Goal: Use online tool/utility: Utilize a website feature to perform a specific function

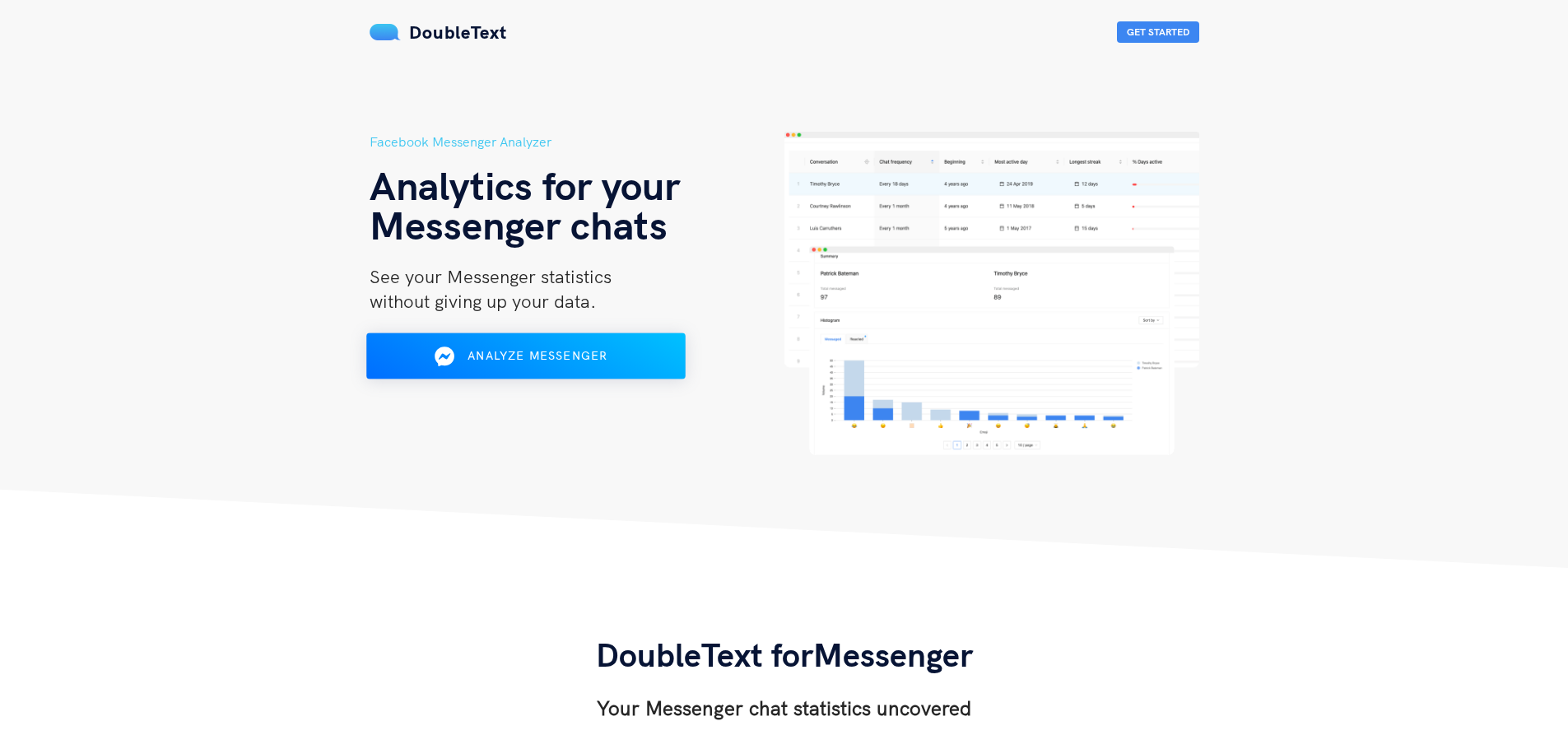
click at [562, 353] on span "Analyze Messenger" at bounding box center [537, 355] width 140 height 14
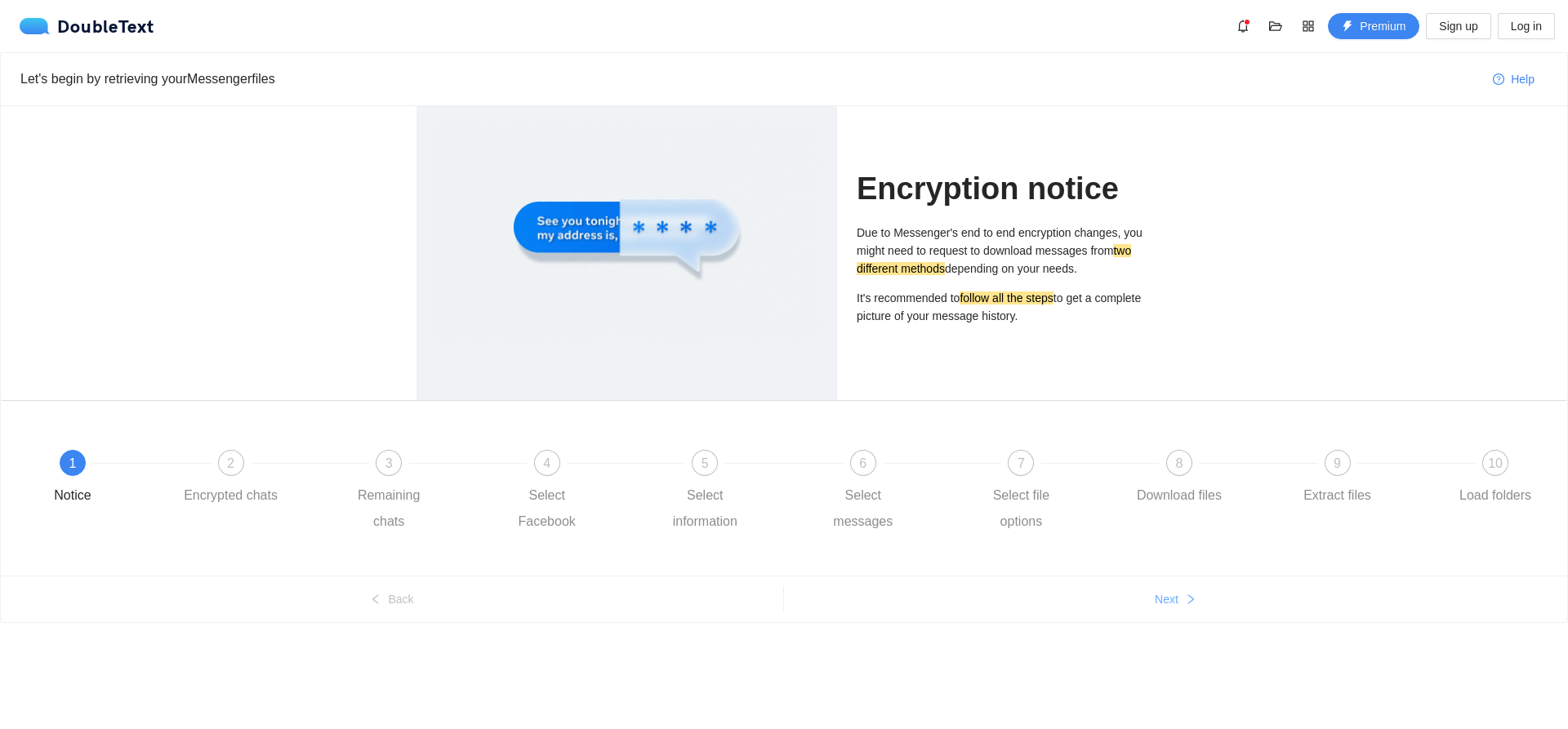
click at [1159, 602] on span "Next" at bounding box center [1166, 599] width 23 height 18
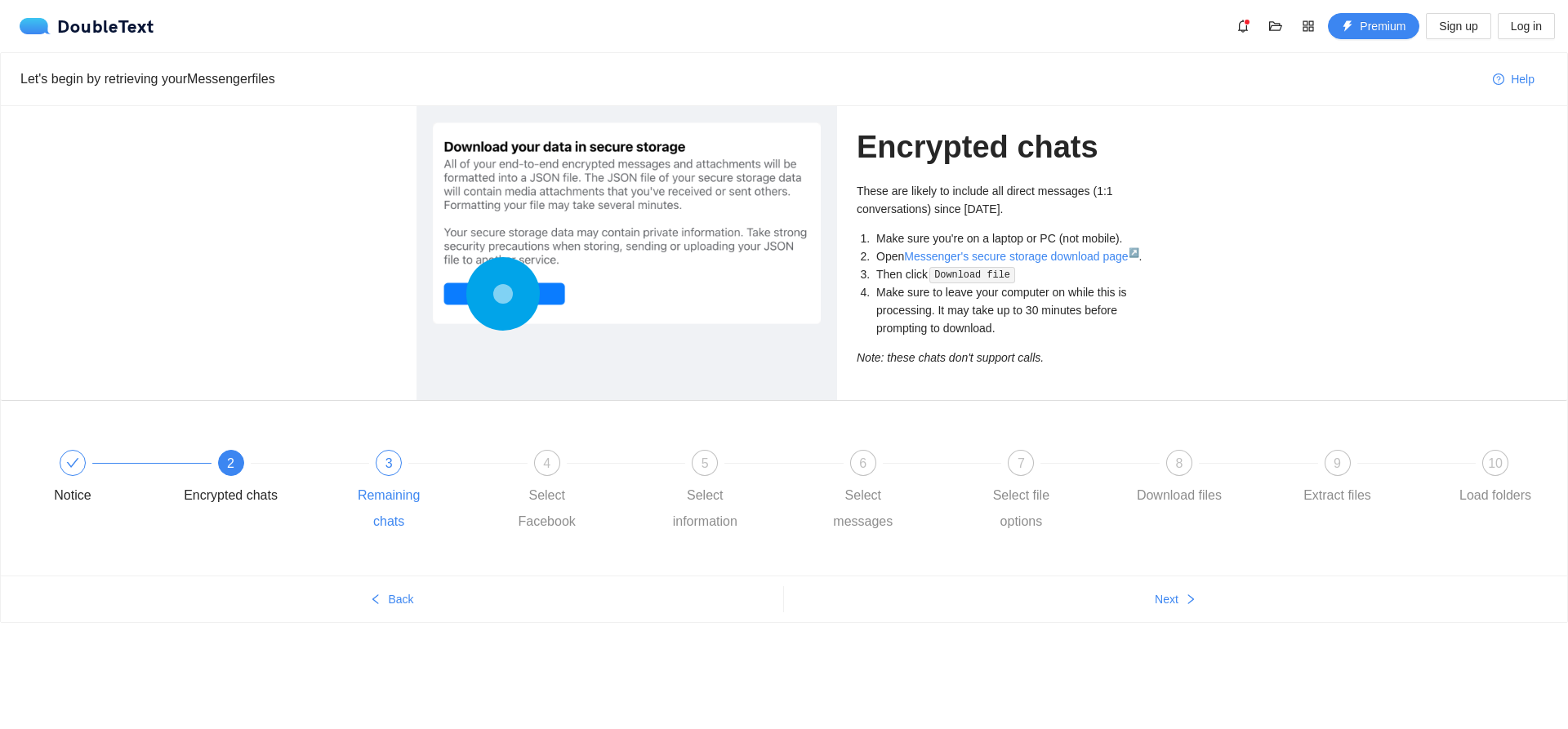
click at [371, 466] on div "3 Remaining chats" at bounding box center [420, 492] width 159 height 85
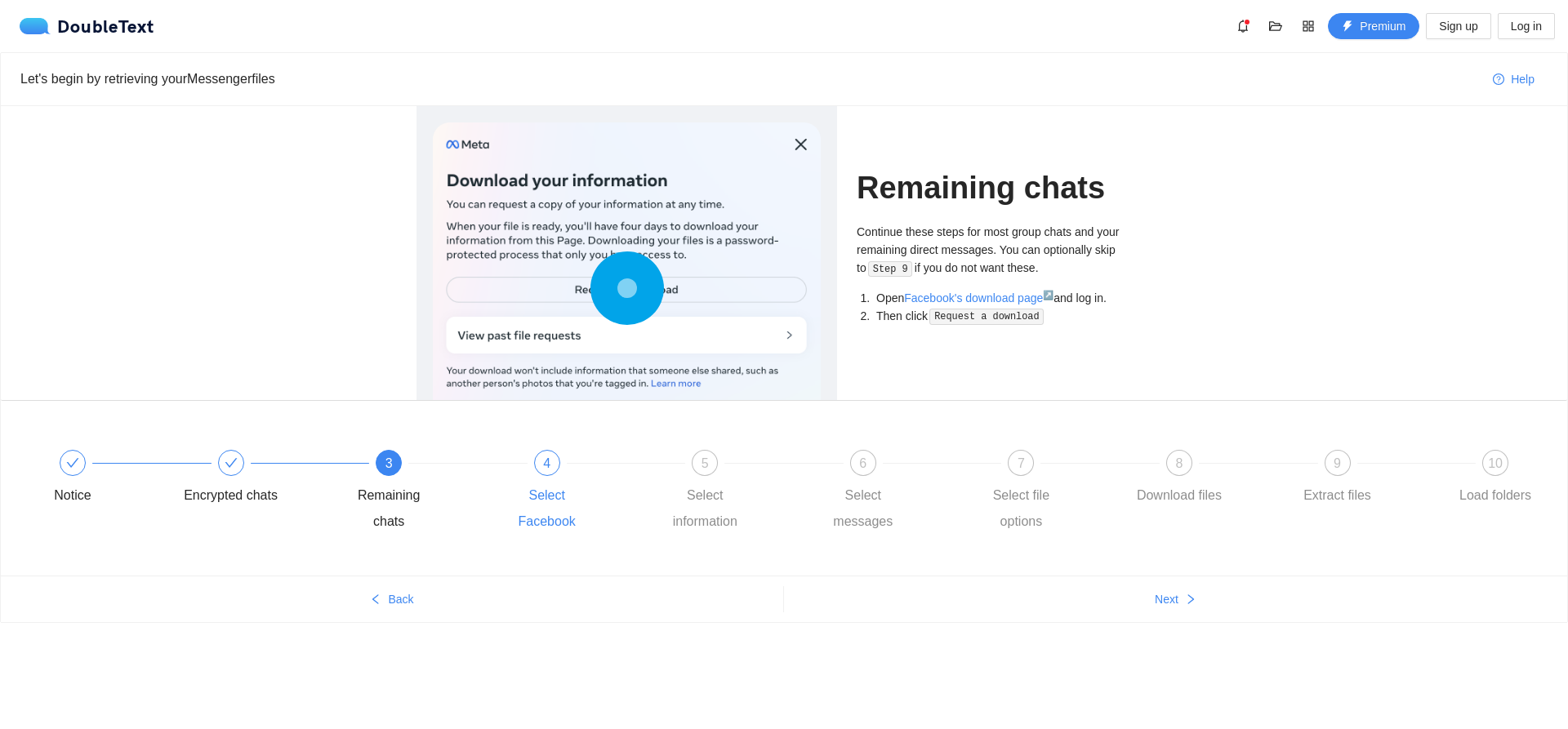
click at [535, 482] on div "4 Select Facebook" at bounding box center [579, 492] width 159 height 85
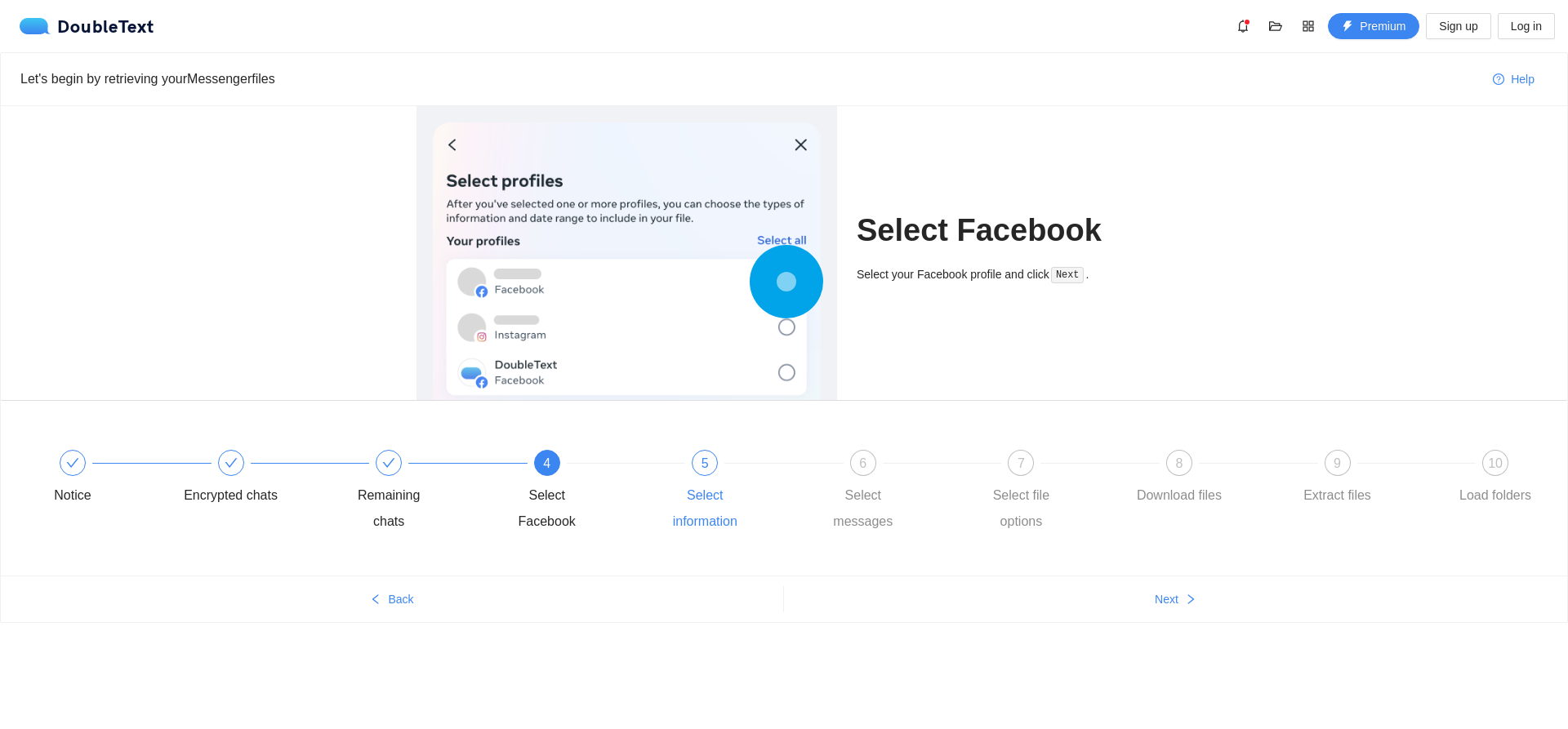
click at [671, 483] on div "Select information" at bounding box center [705, 509] width 95 height 52
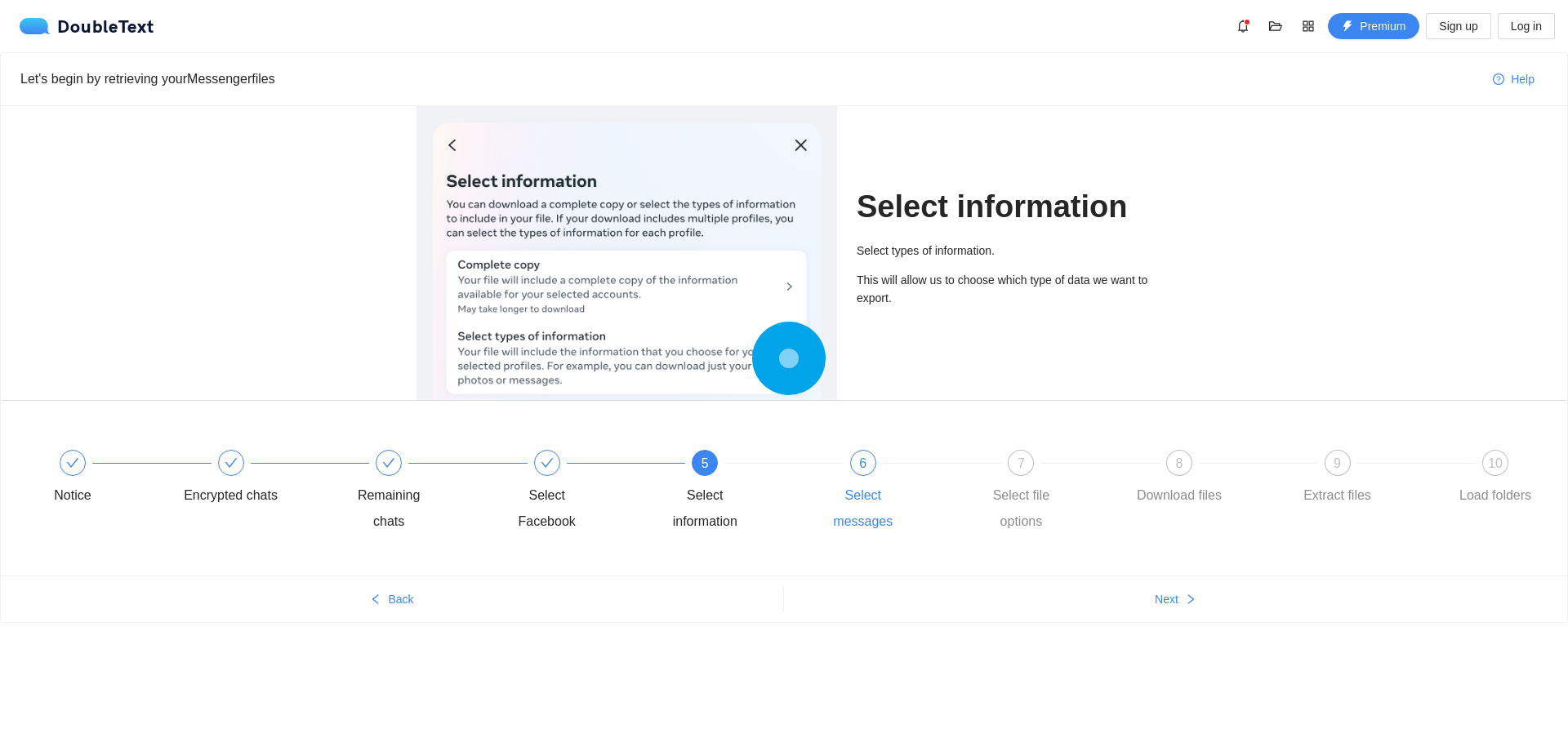
click at [845, 473] on div "6 Select messages" at bounding box center [894, 492] width 159 height 85
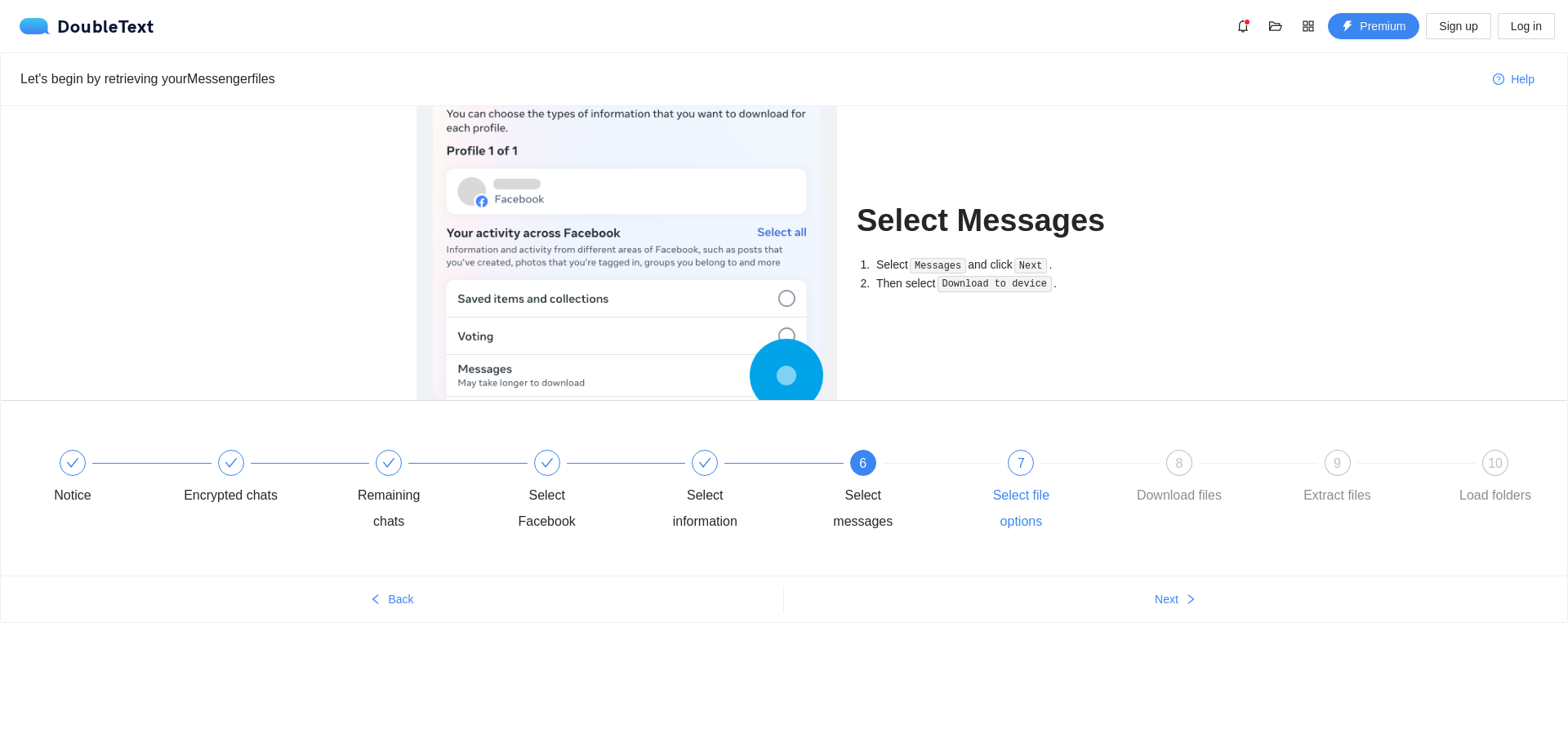
click at [1038, 474] on div "7 Select file options" at bounding box center [1052, 492] width 159 height 85
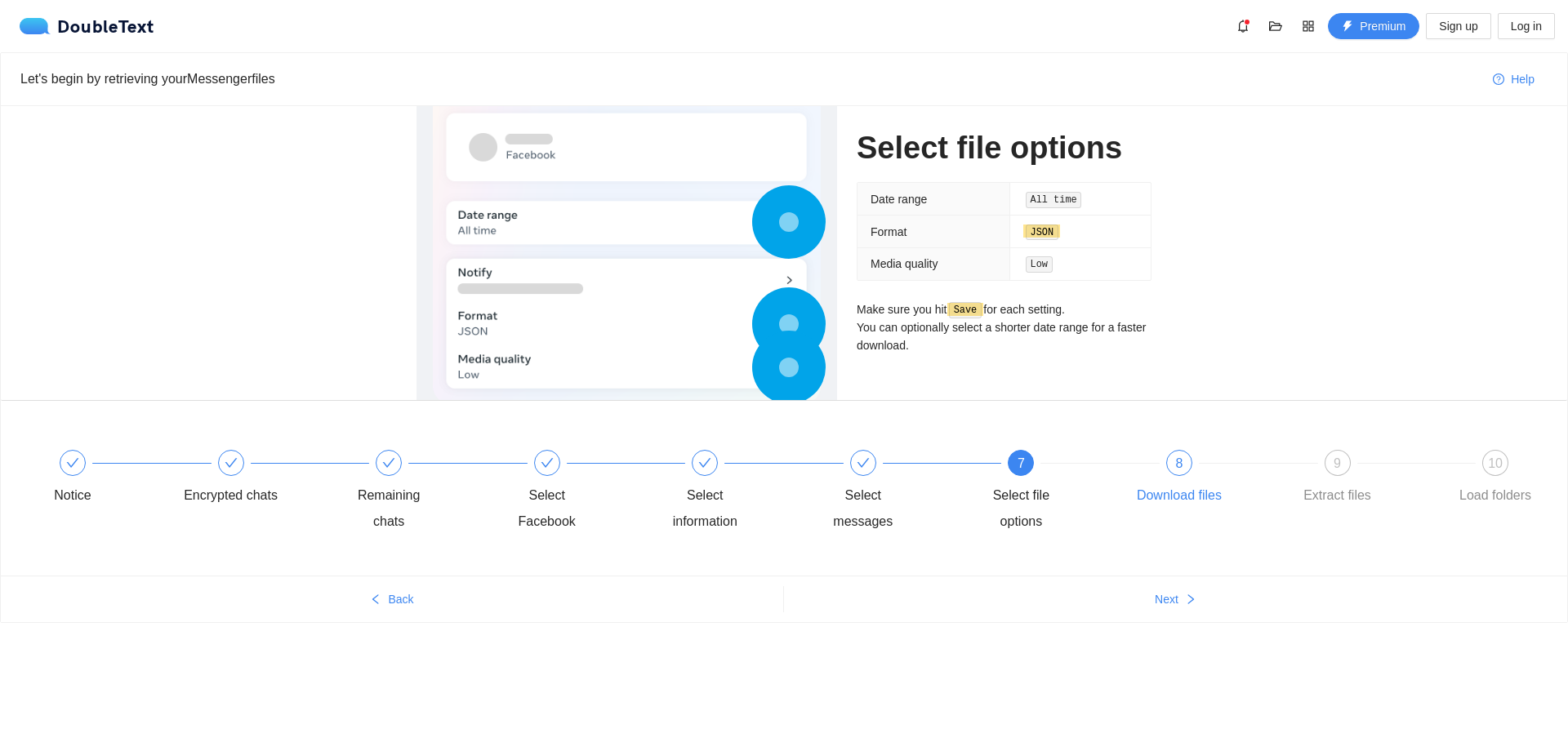
click at [1185, 457] on div "8" at bounding box center [1178, 462] width 26 height 26
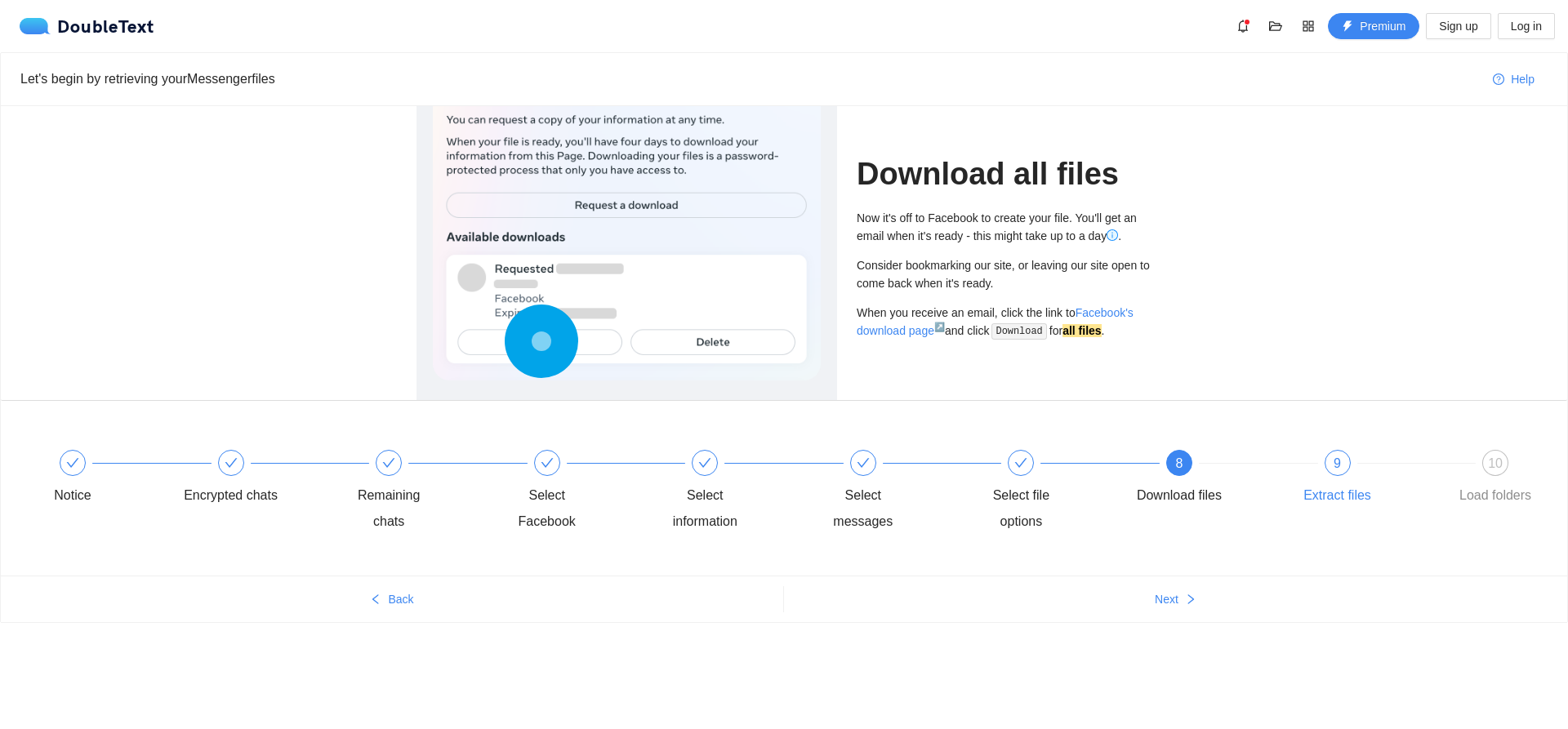
click at [1340, 467] on div "9" at bounding box center [1337, 462] width 26 height 26
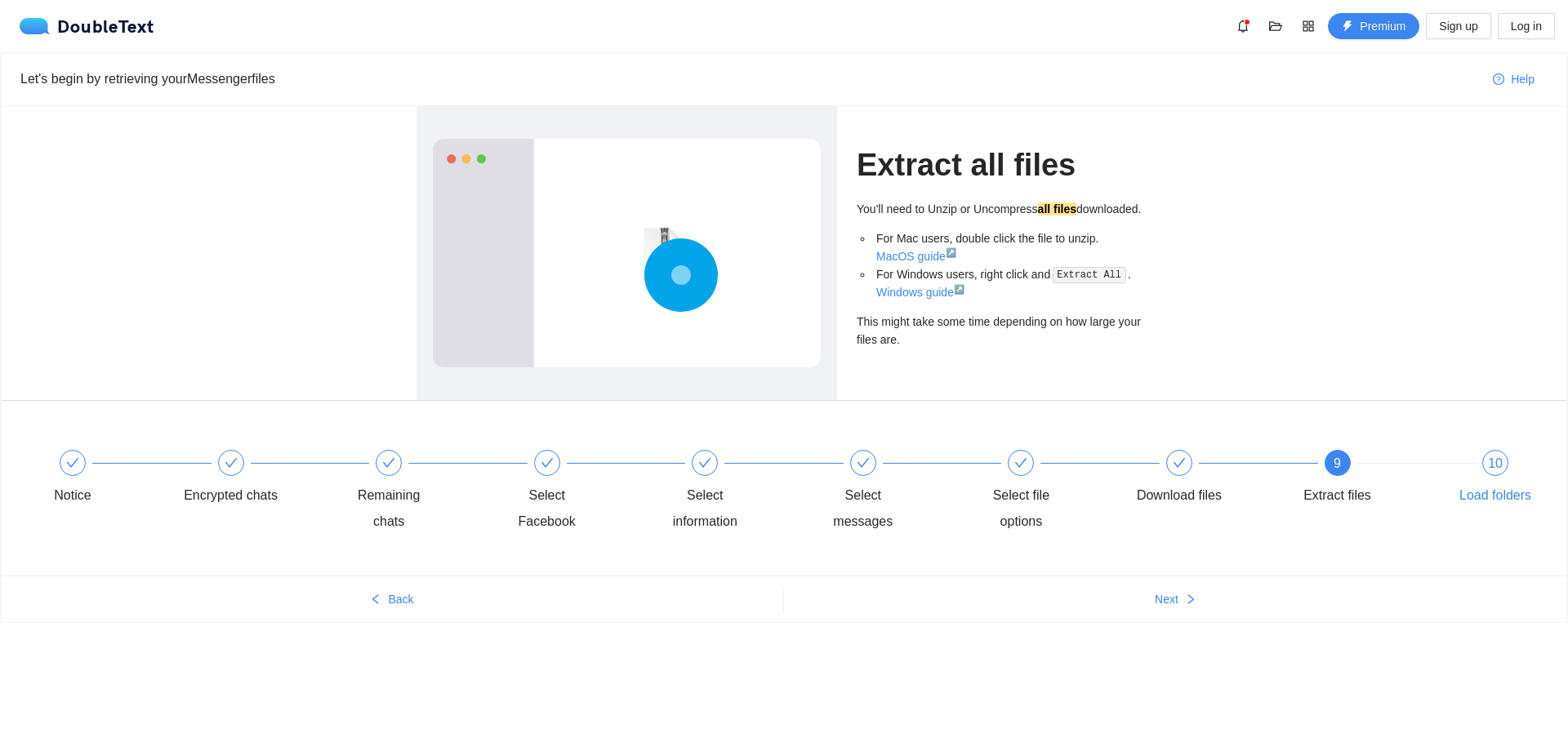
click at [1481, 485] on div "Load folders" at bounding box center [1495, 495] width 72 height 26
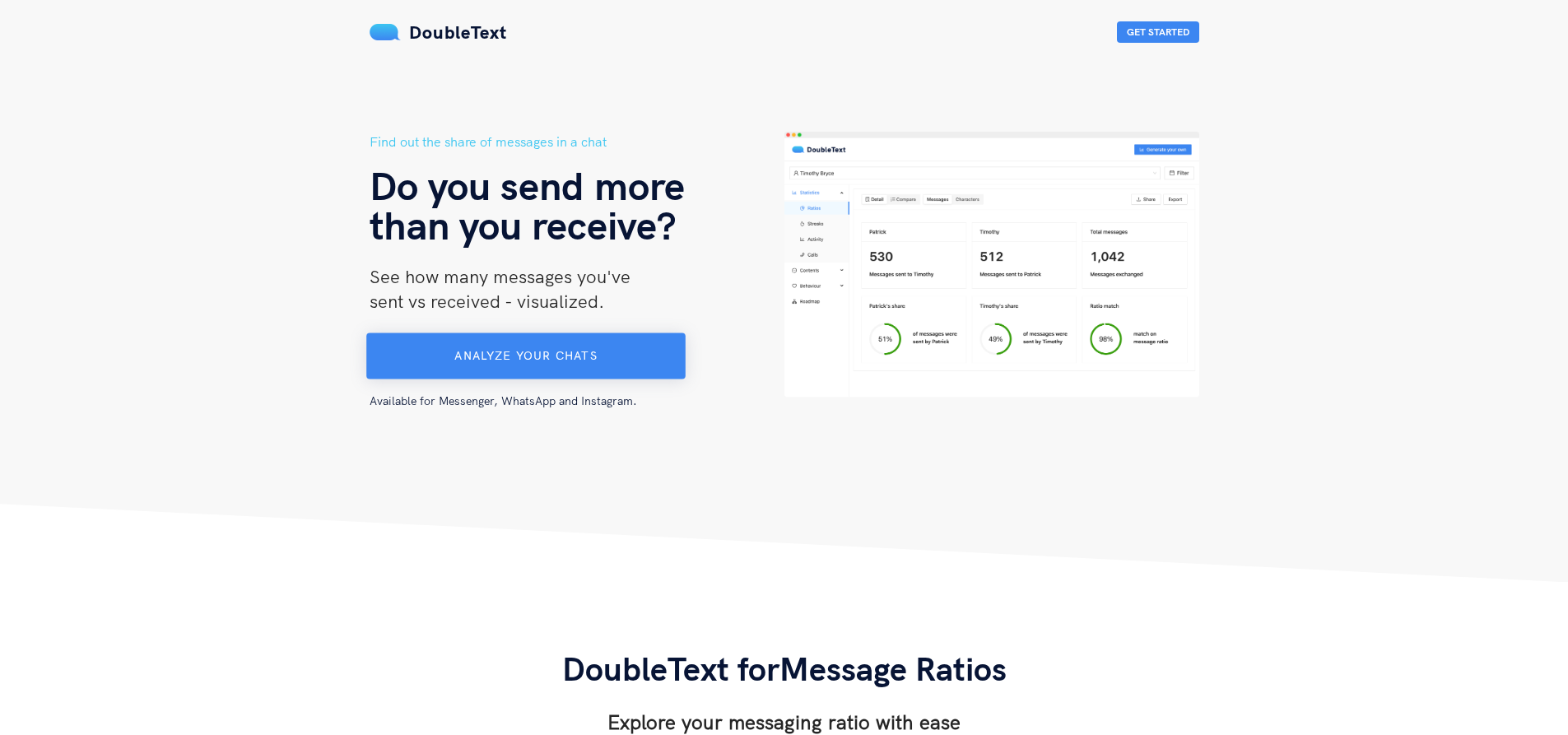
click at [622, 342] on button "Analyze your chats" at bounding box center [526, 356] width 320 height 46
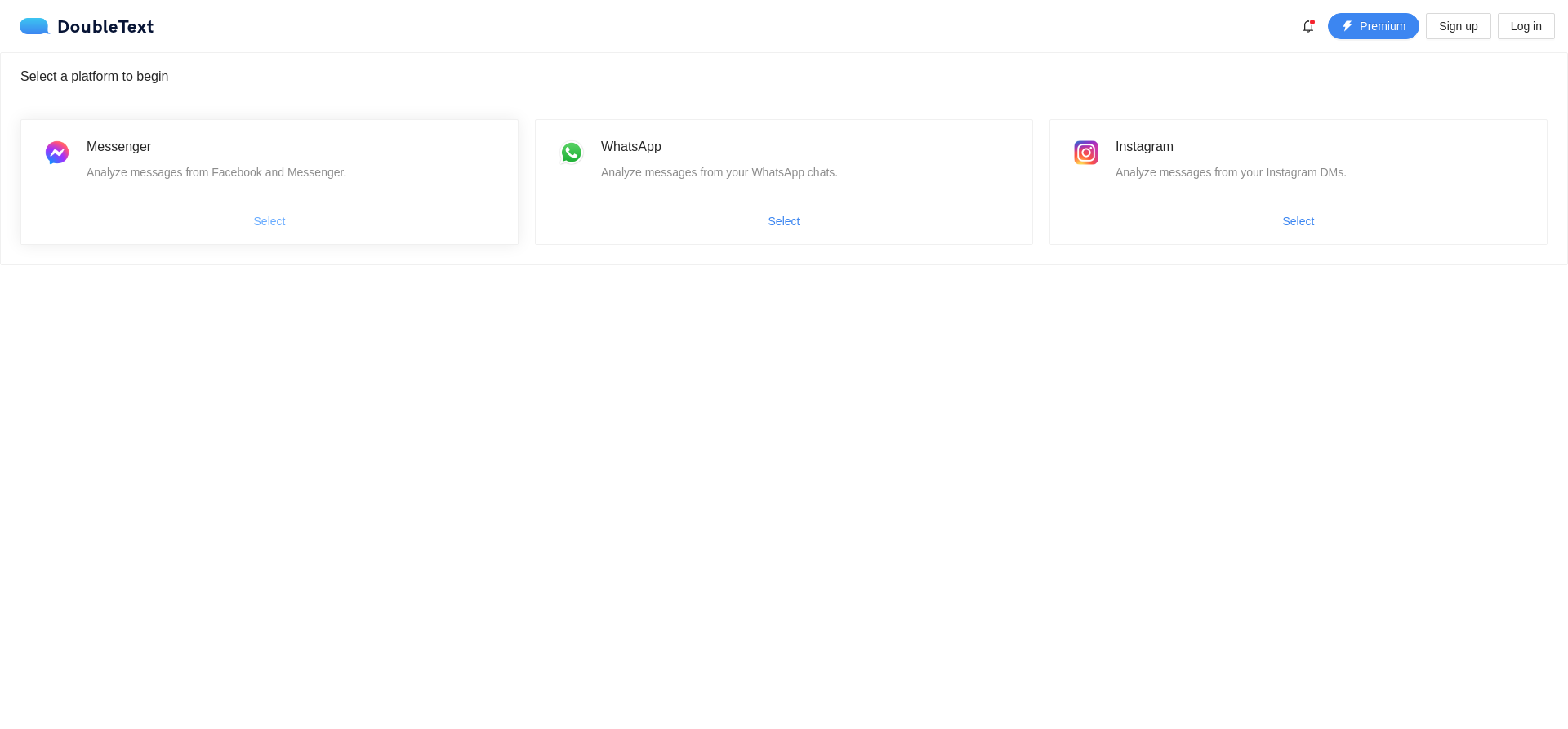
click at [271, 216] on span "Select" at bounding box center [270, 221] width 32 height 18
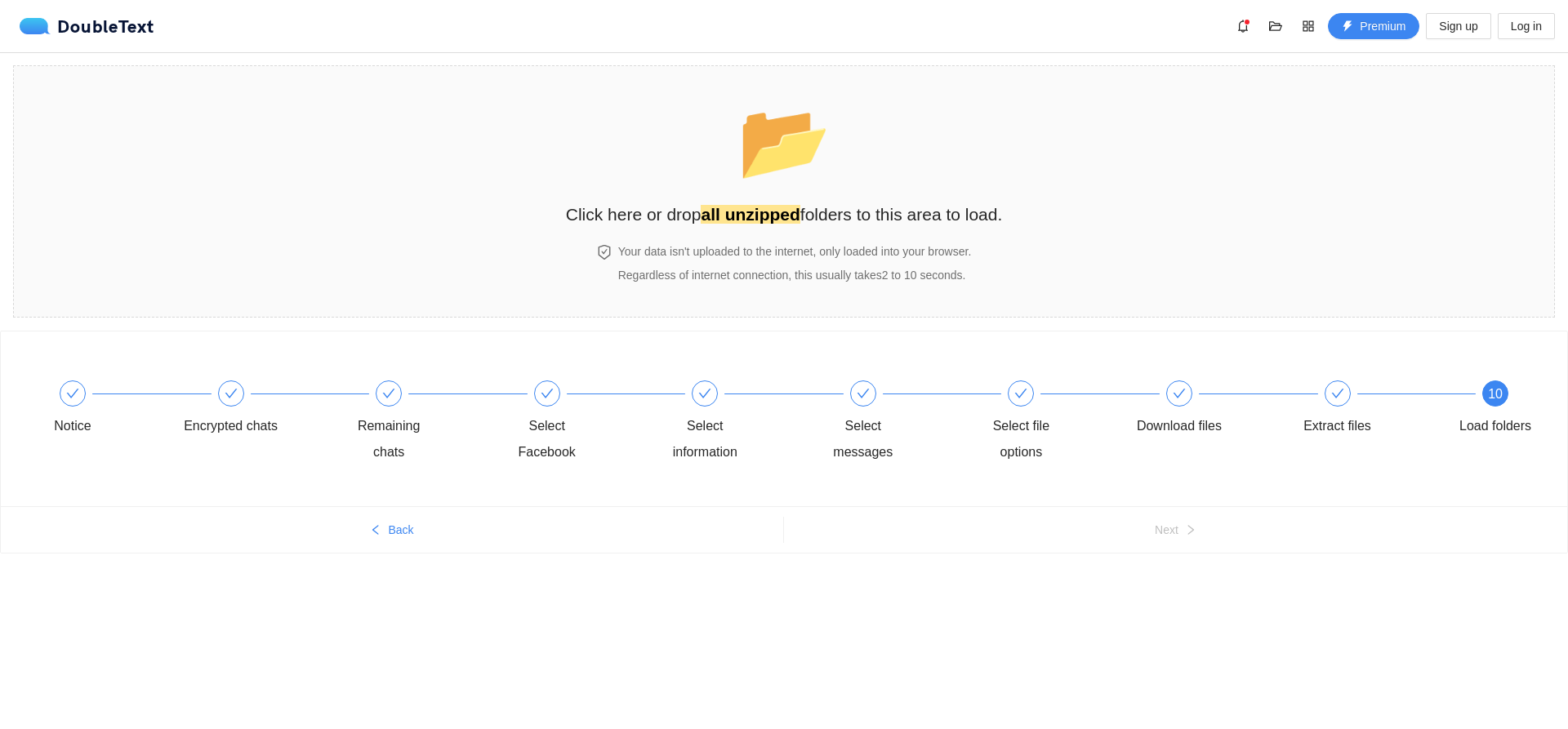
click at [101, 39] on div "DoubleText Premium Sign up Log in" at bounding box center [787, 26] width 1535 height 26
click at [115, 23] on div "DoubleText" at bounding box center [87, 26] width 134 height 16
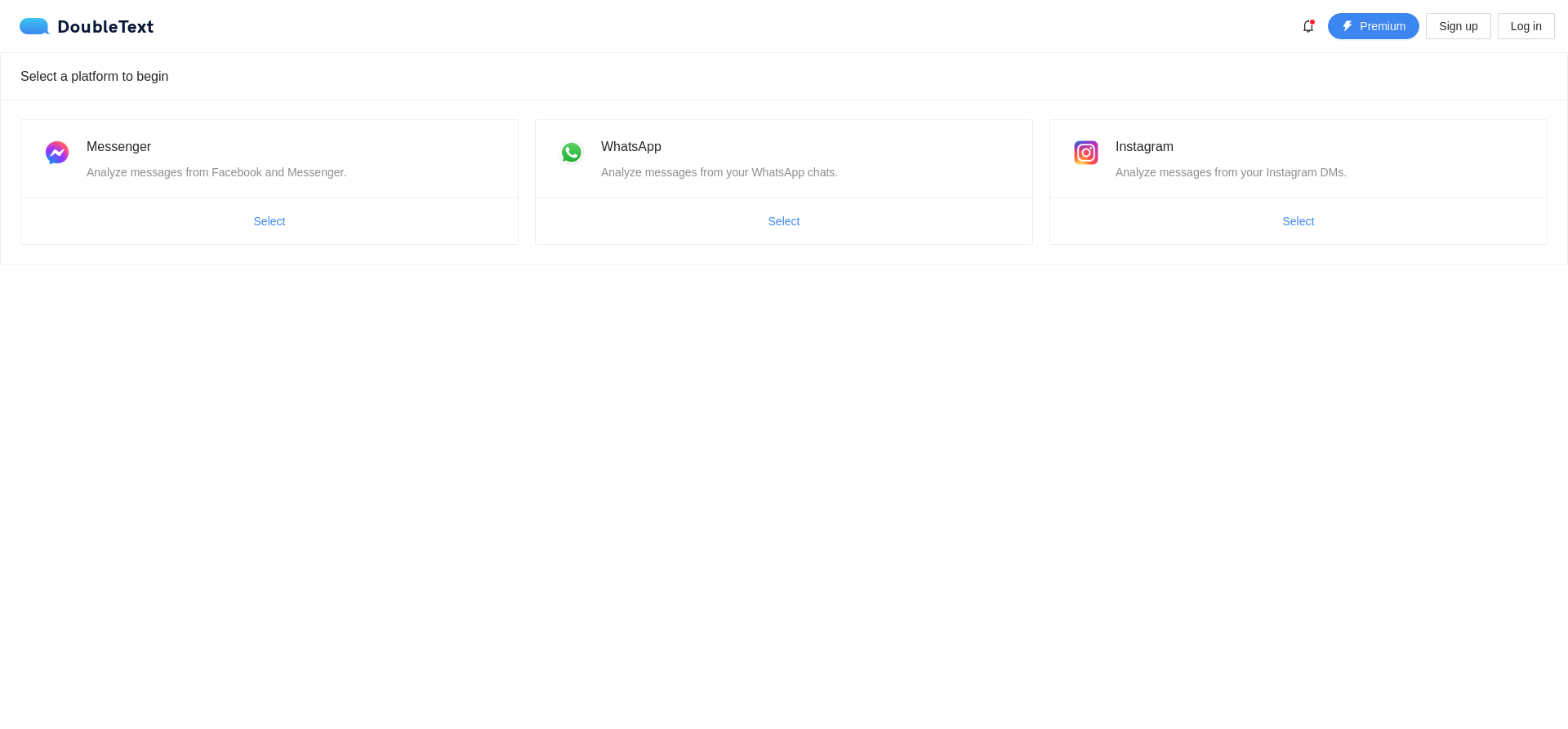
click at [96, 34] on div "DoubleText" at bounding box center [91, 26] width 144 height 20
click at [96, 26] on div "DoubleText" at bounding box center [87, 26] width 134 height 16
drag, startPoint x: 96, startPoint y: 26, endPoint x: 611, endPoint y: 68, distance: 516.7
click at [611, 68] on div "Select a platform to begin" at bounding box center [784, 76] width 1527 height 47
click at [1476, 30] on span "Sign up" at bounding box center [1458, 26] width 39 height 18
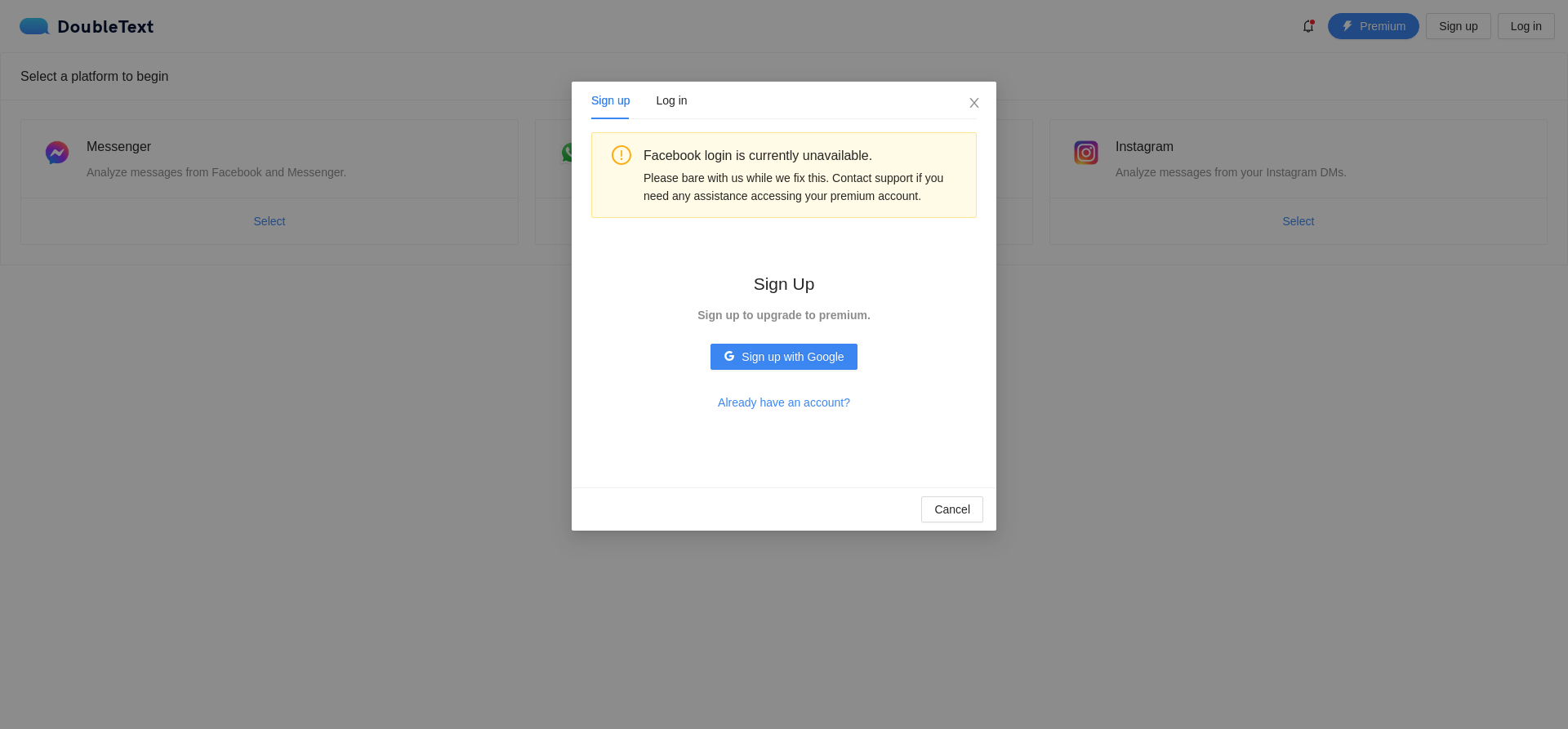
click at [1004, 97] on div "Sign up Log in Facebook login is currently unavailable. Please bare with us whi…" at bounding box center [784, 364] width 1568 height 729
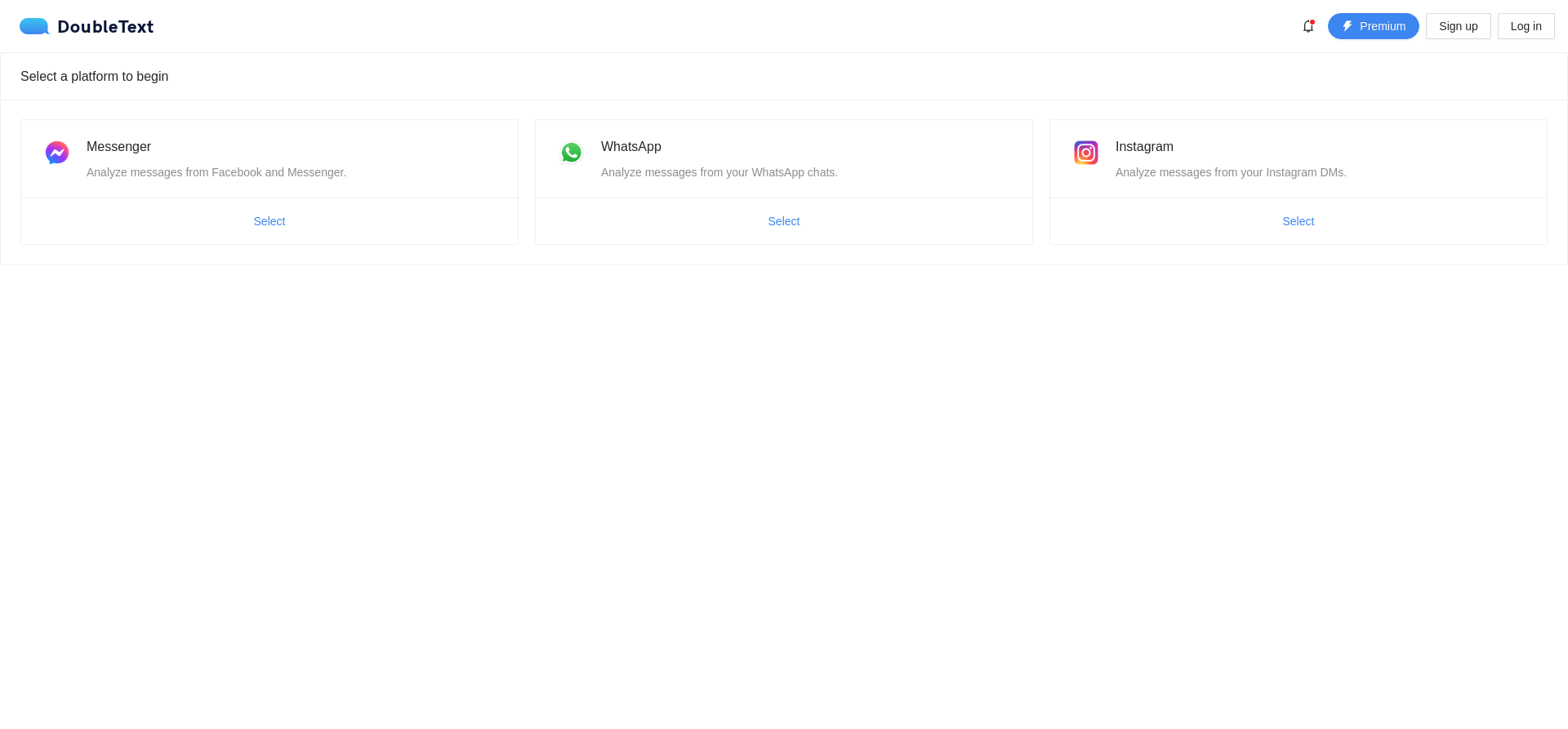
click at [110, 73] on div "Select a platform to begin" at bounding box center [784, 76] width 1527 height 47
click at [270, 213] on span "Select" at bounding box center [270, 221] width 32 height 18
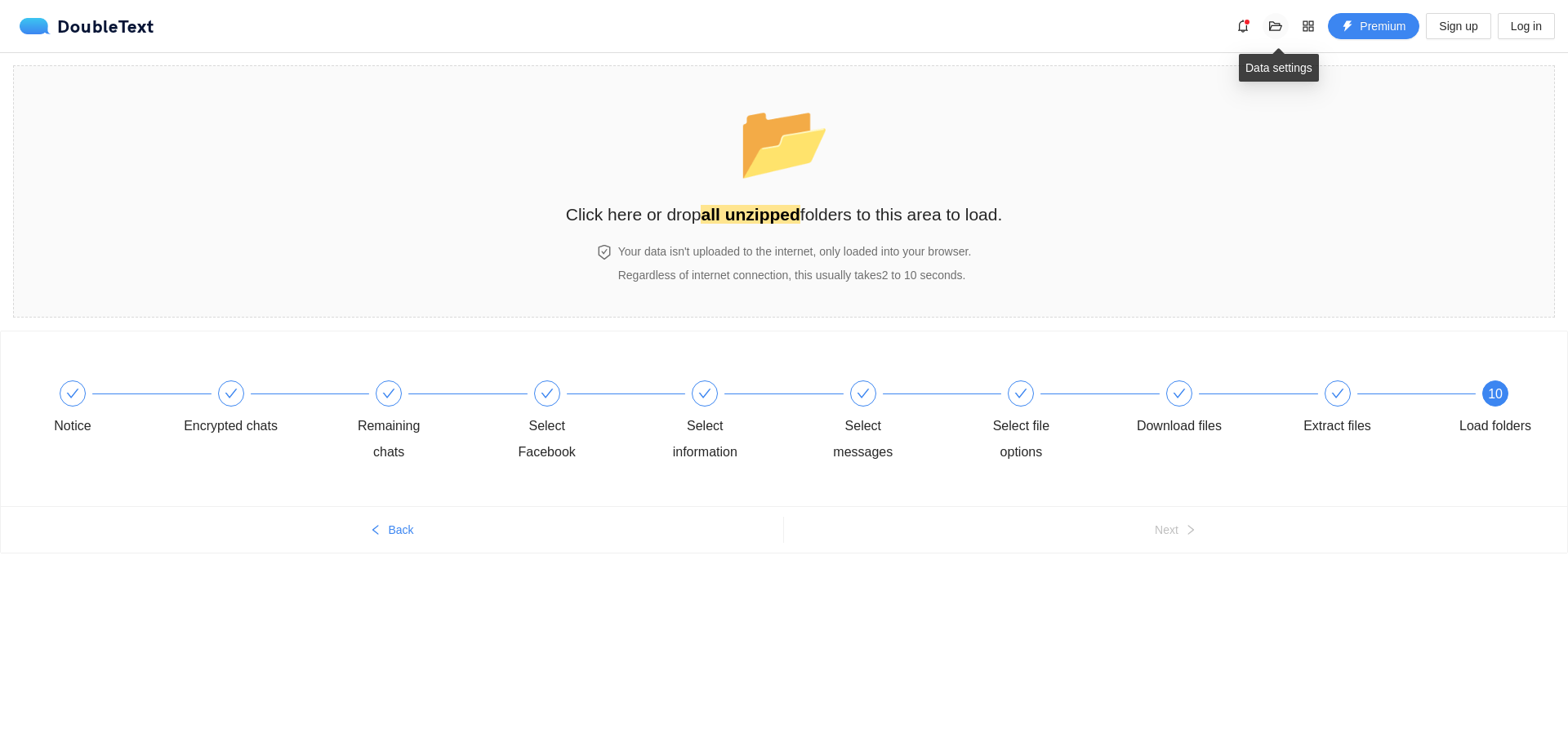
click at [1282, 25] on icon "folder-open" at bounding box center [1275, 26] width 13 height 10
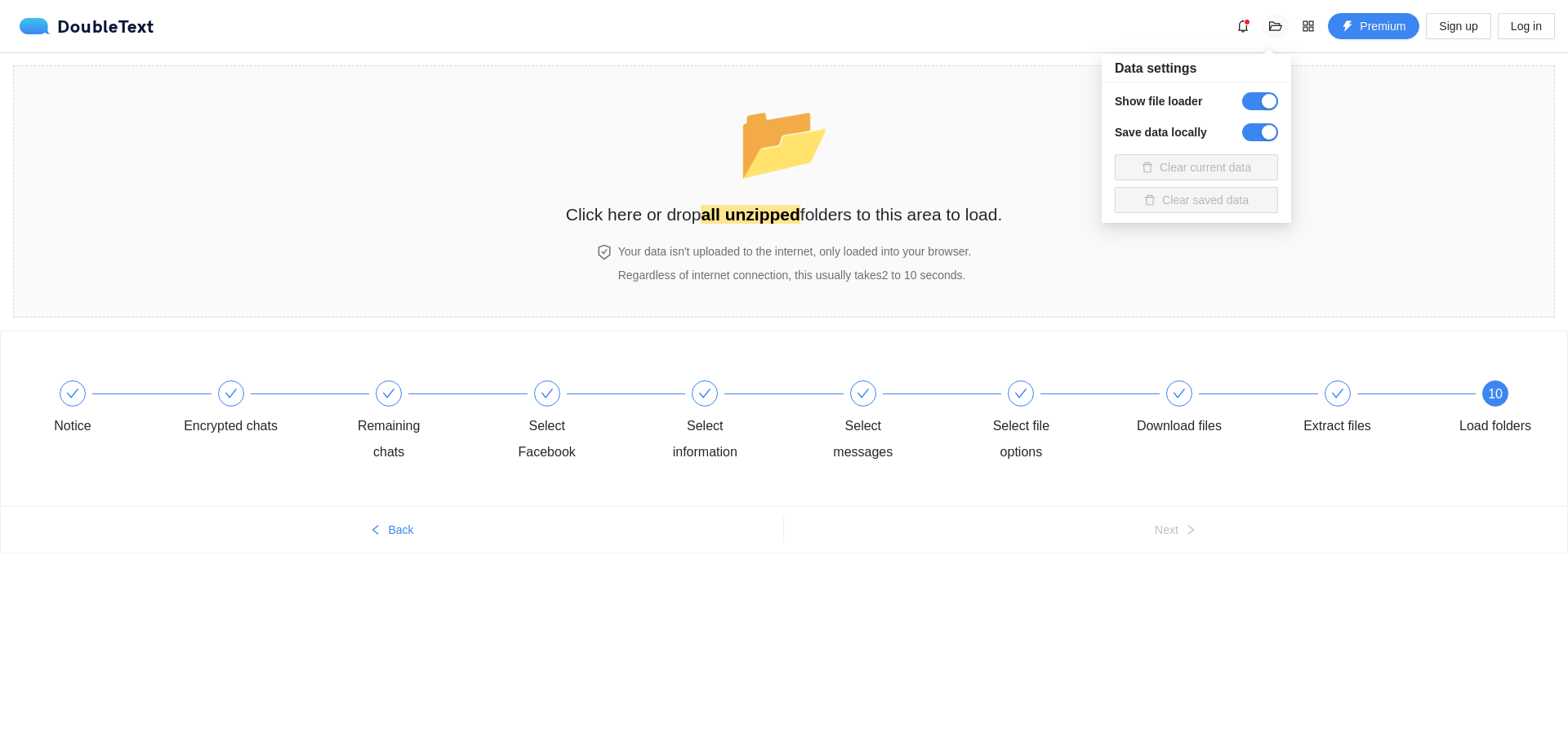
click at [1282, 25] on icon "folder-open" at bounding box center [1275, 26] width 13 height 10
click at [1298, 25] on span "appstore" at bounding box center [1307, 26] width 24 height 13
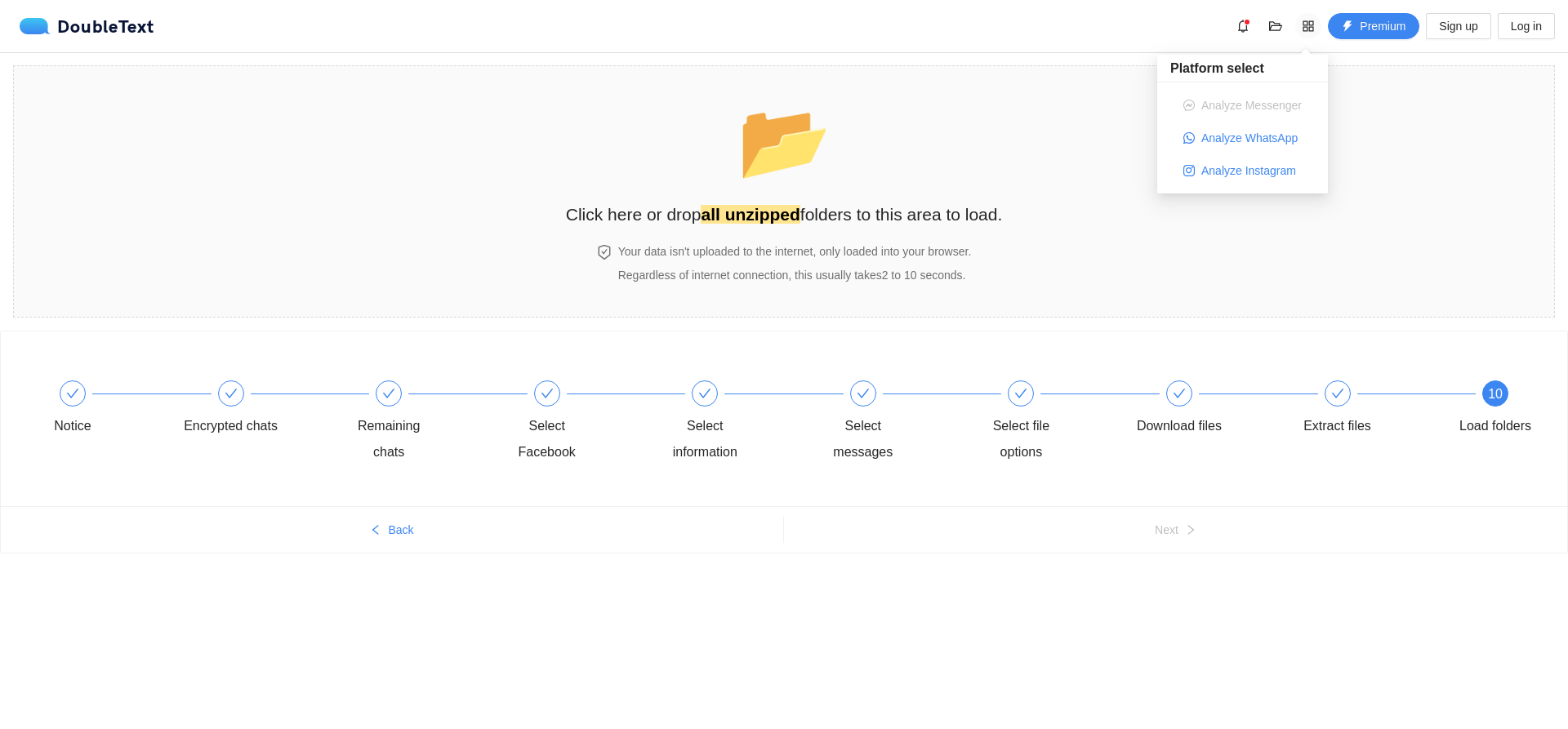
click at [1301, 25] on span "appstore" at bounding box center [1307, 26] width 24 height 13
click at [1312, 21] on icon "appstore" at bounding box center [1308, 26] width 11 height 11
click at [104, 33] on div "DoubleText" at bounding box center [87, 26] width 134 height 16
